Goal: Task Accomplishment & Management: Use online tool/utility

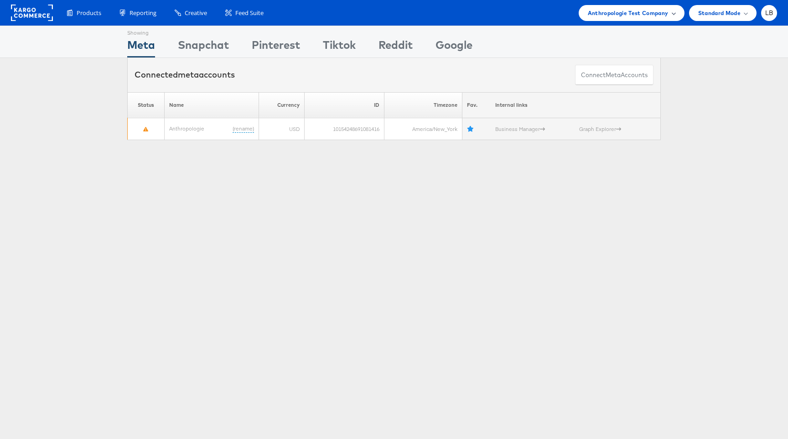
click at [660, 15] on span "Anthropologie Test Company" at bounding box center [628, 13] width 81 height 10
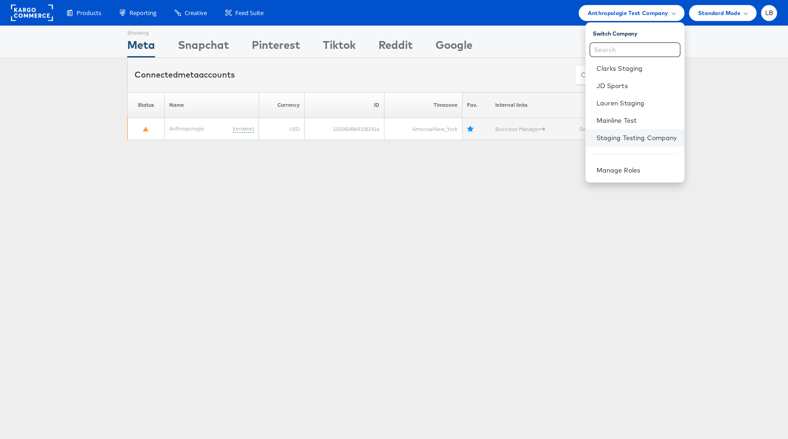
click at [638, 140] on link "Staging Testing Company" at bounding box center [637, 137] width 81 height 9
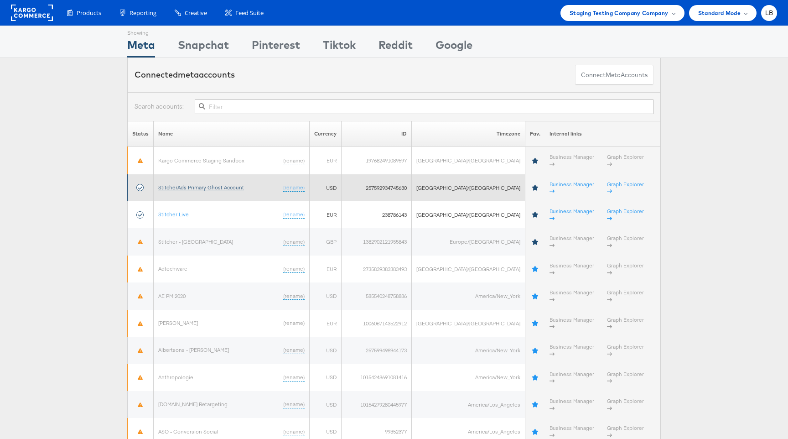
click at [198, 184] on link "StitcherAds Primary Ghost Account" at bounding box center [201, 187] width 86 height 7
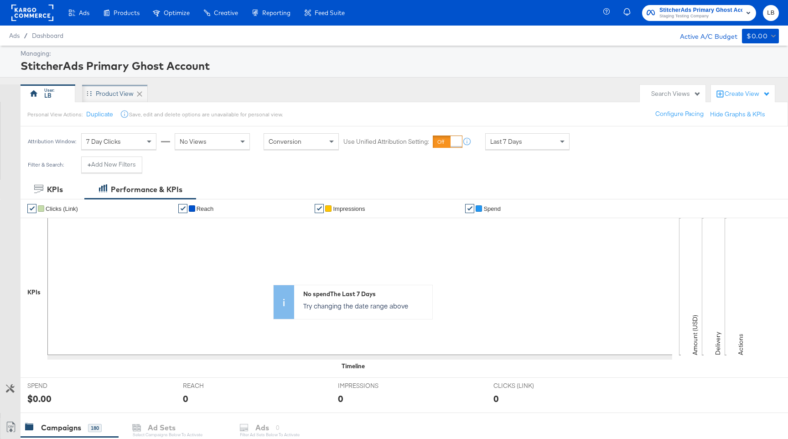
click at [111, 88] on div "Product View" at bounding box center [115, 93] width 66 height 18
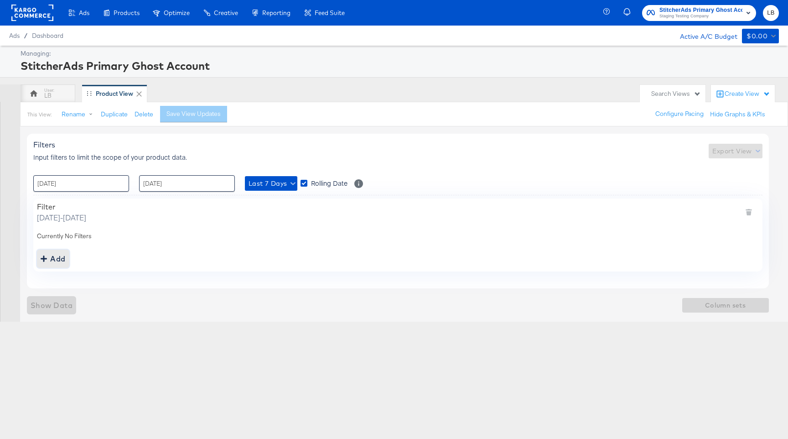
click at [52, 256] on div "Add" at bounding box center [53, 258] width 25 height 13
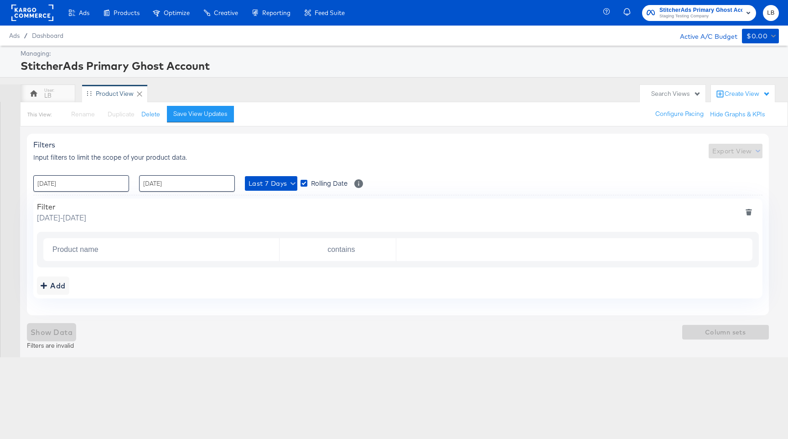
click at [156, 250] on input "Product name" at bounding box center [164, 249] width 230 height 19
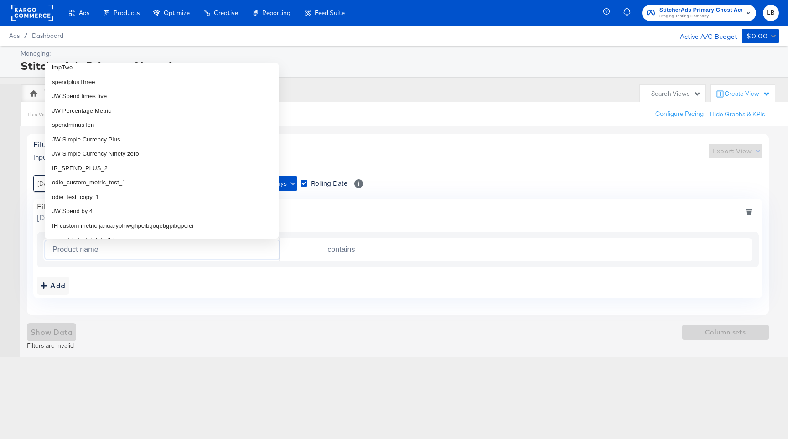
scroll to position [2963, 0]
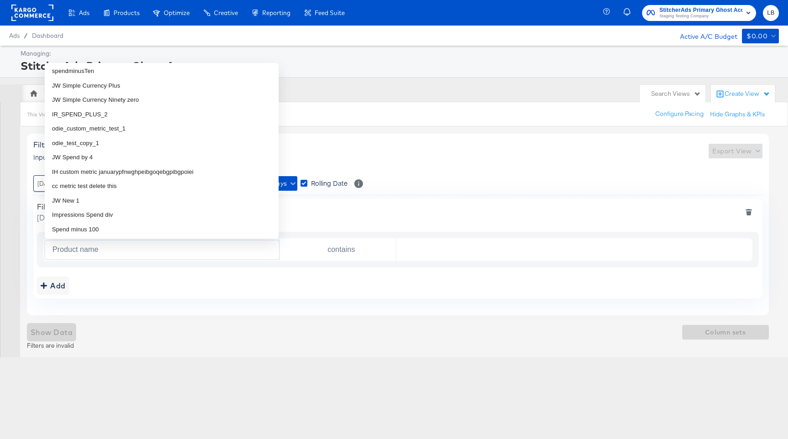
click at [493, 103] on div "This View: Rename Please save your changes before renaming this view Duplicate …" at bounding box center [404, 114] width 768 height 25
